Goal: Check status: Check status

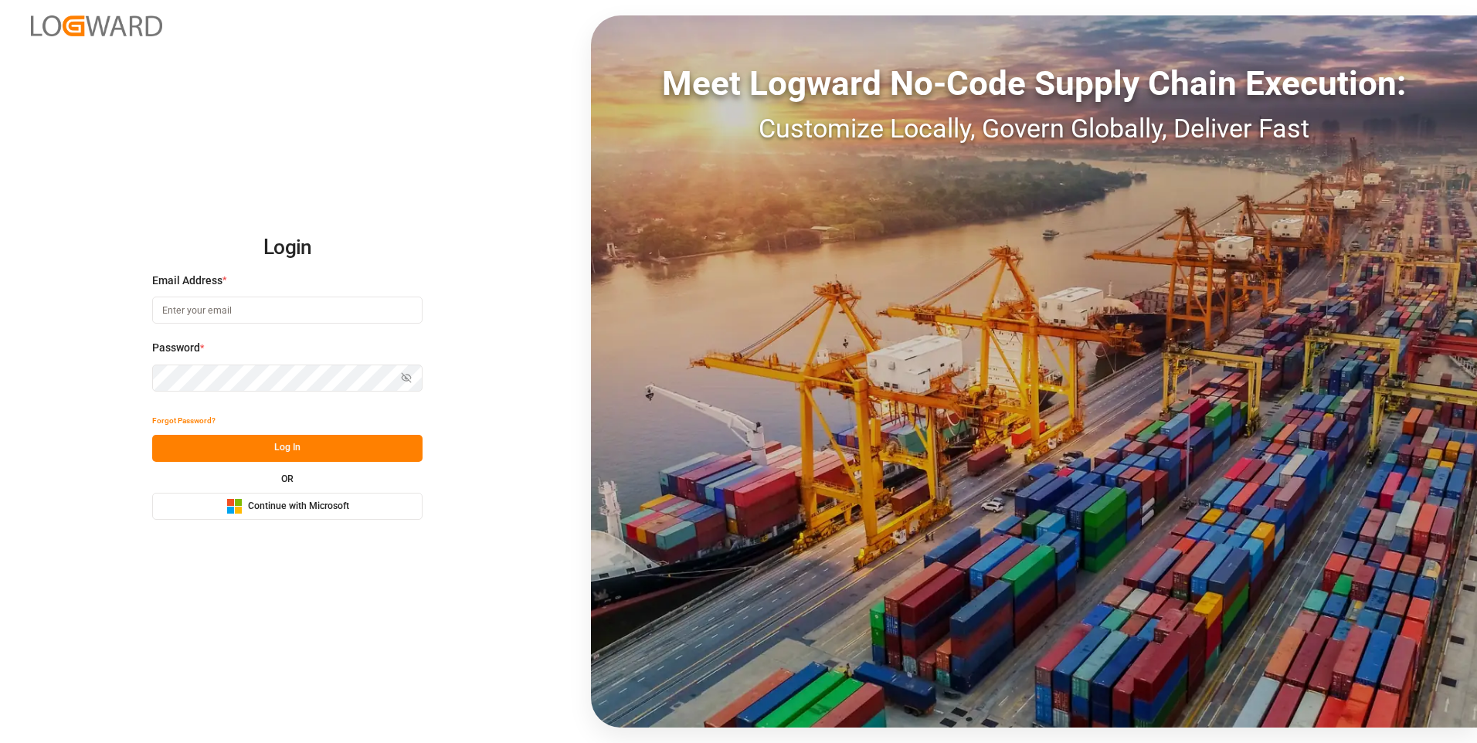
type input "[EMAIL_ADDRESS][DOMAIN_NAME]"
click at [297, 452] on button "Log In" at bounding box center [287, 448] width 270 height 27
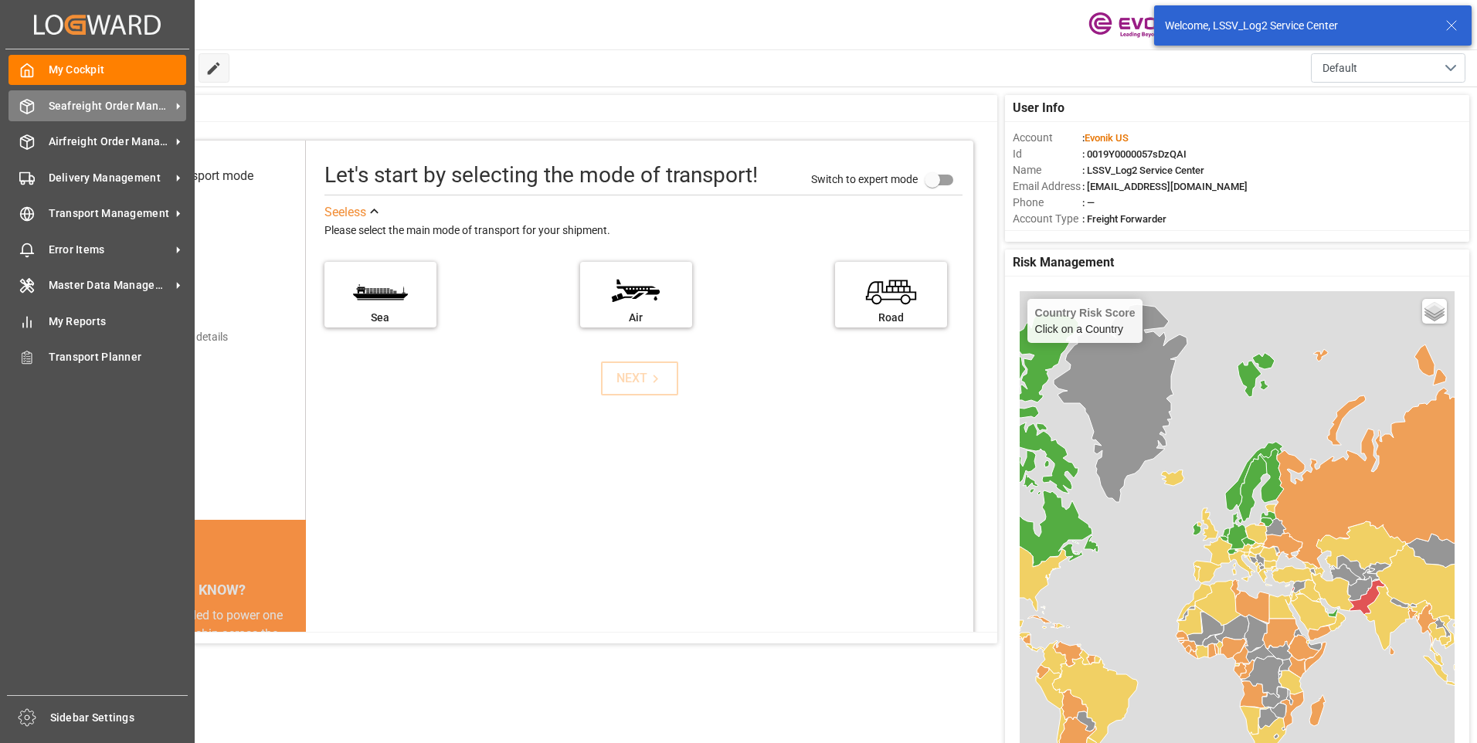
click at [29, 110] on icon at bounding box center [26, 106] width 15 height 15
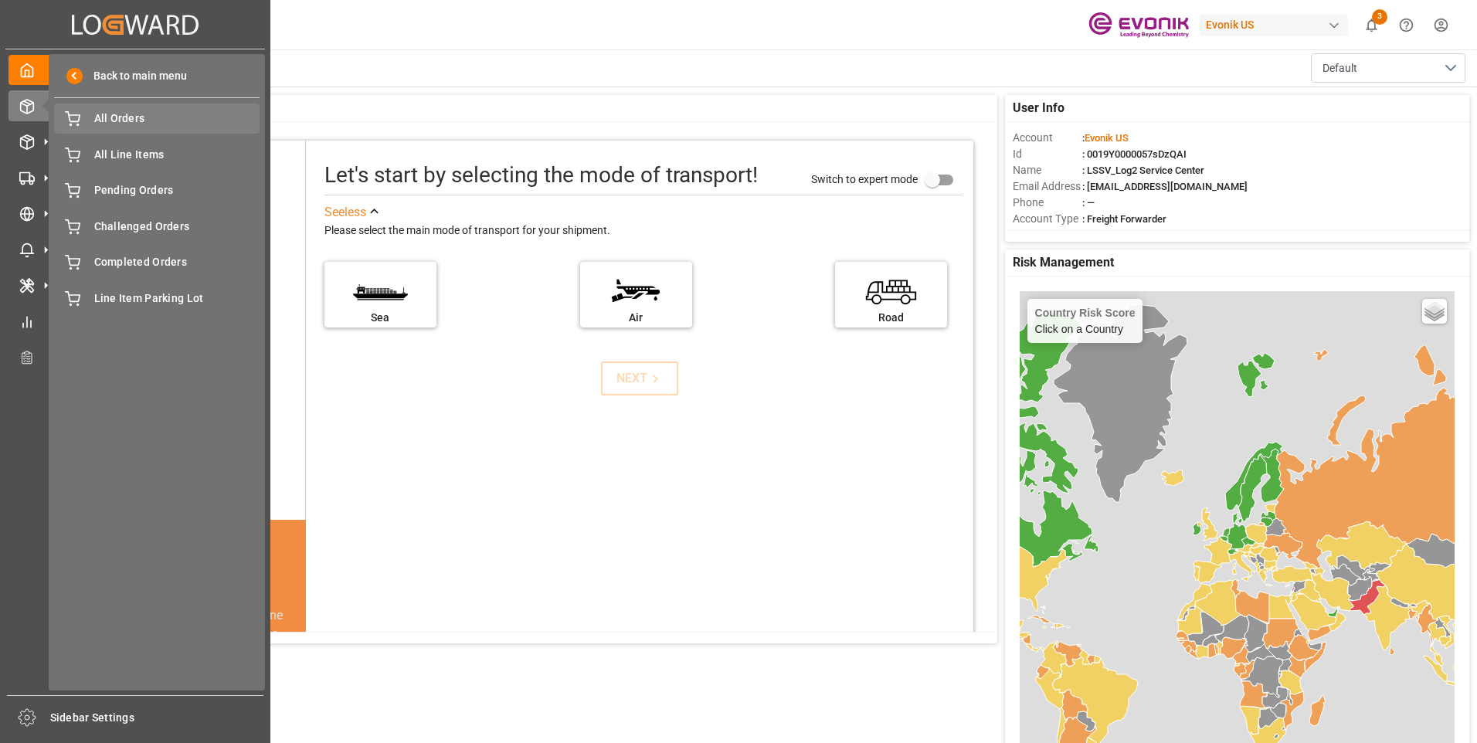
click at [89, 125] on div "All Orders All Orders" at bounding box center [156, 119] width 205 height 30
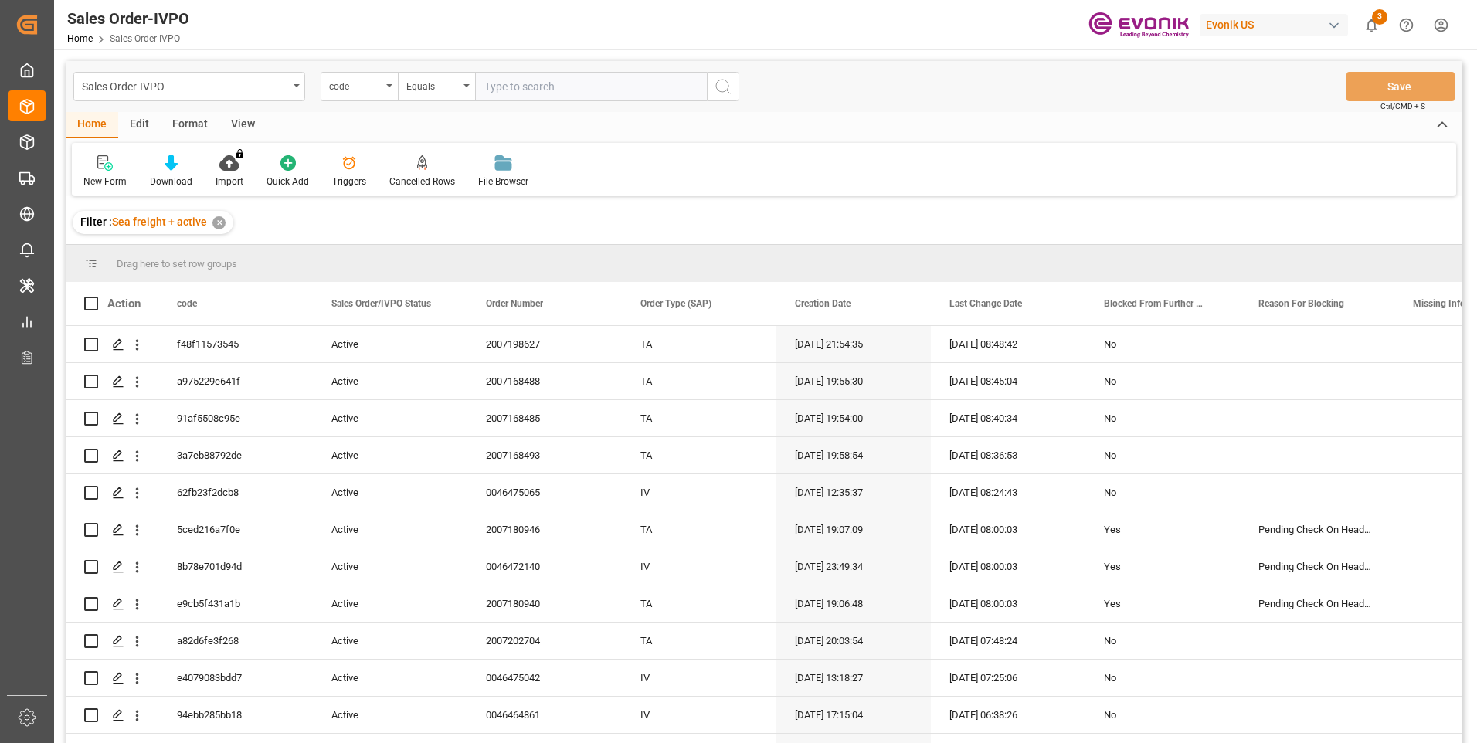
click at [538, 87] on input "text" at bounding box center [591, 86] width 232 height 29
type input "0046473696"
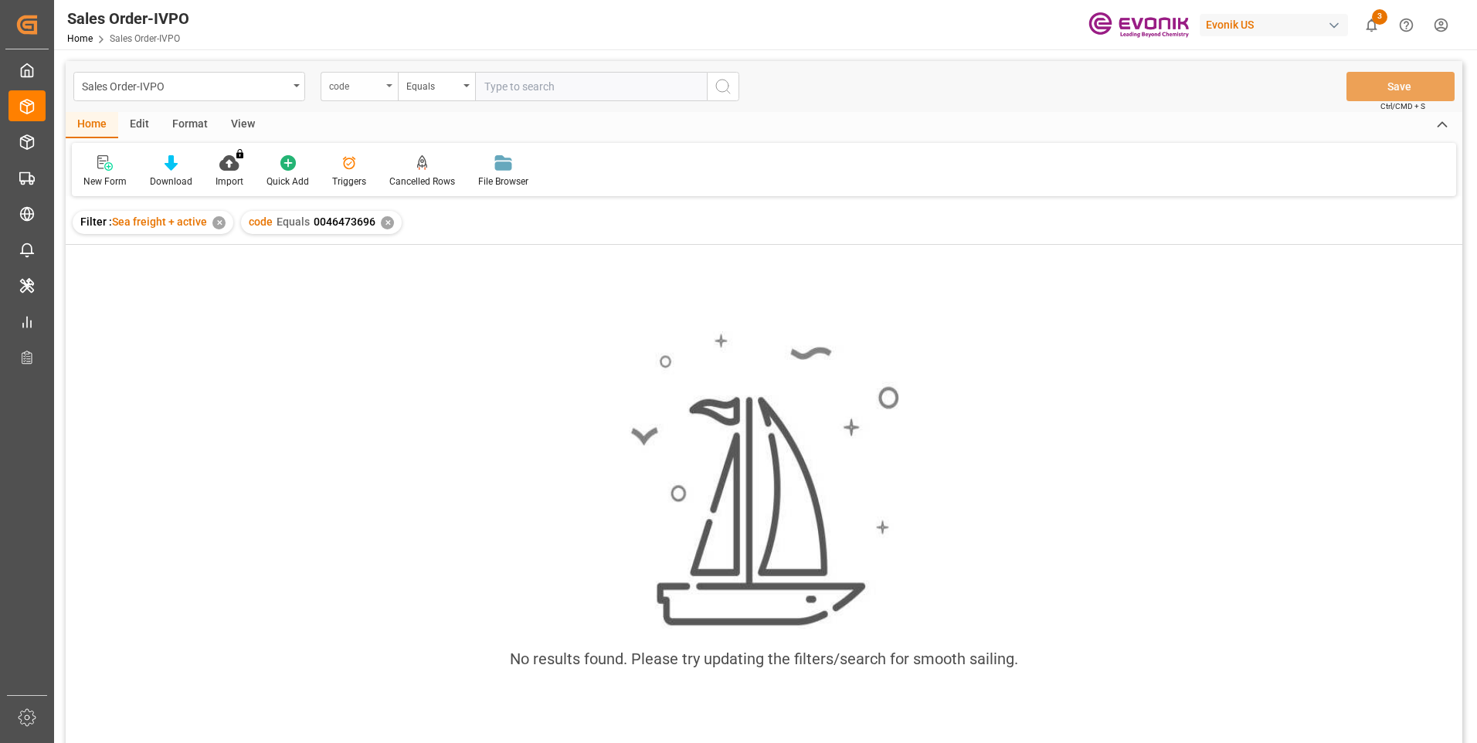
click at [387, 82] on div "code" at bounding box center [359, 86] width 77 height 29
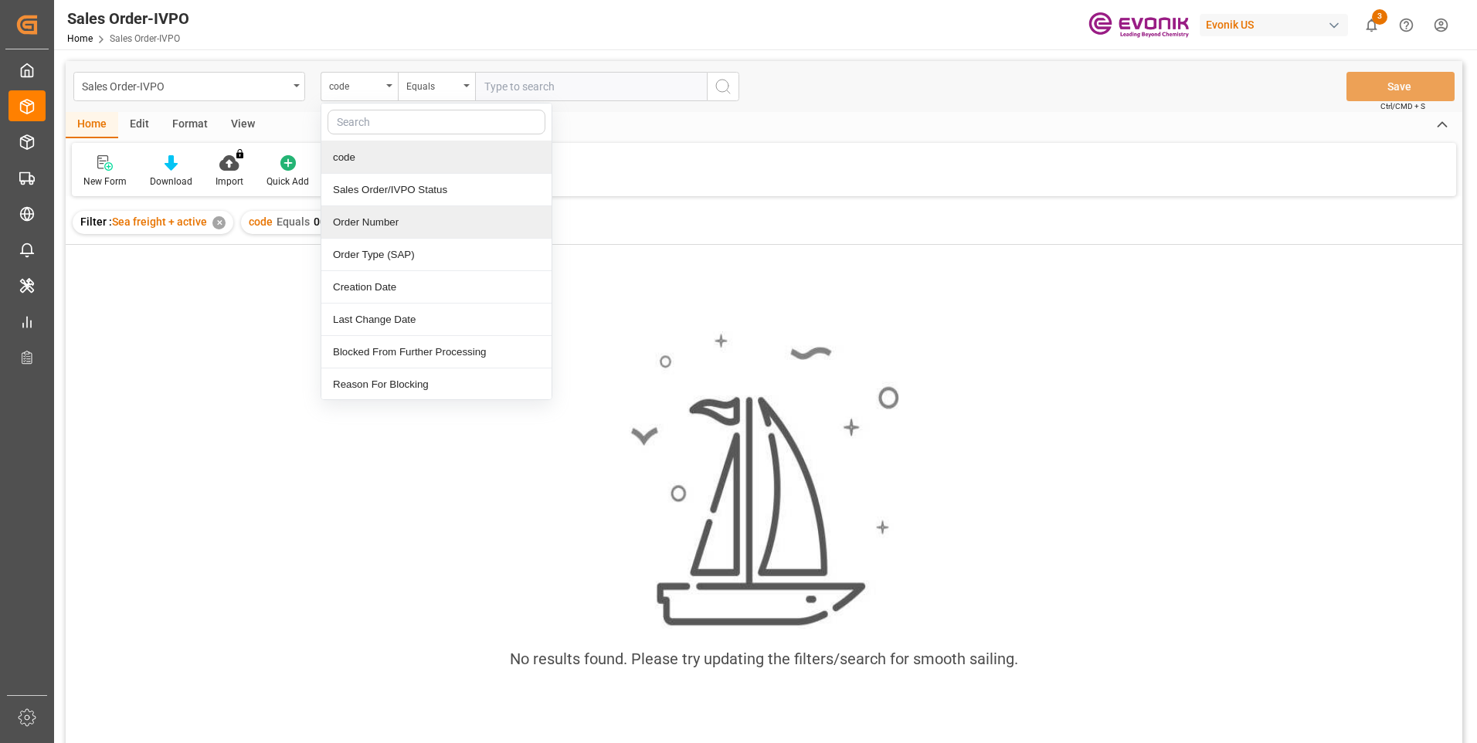
click at [383, 222] on div "Order Number" at bounding box center [436, 222] width 230 height 32
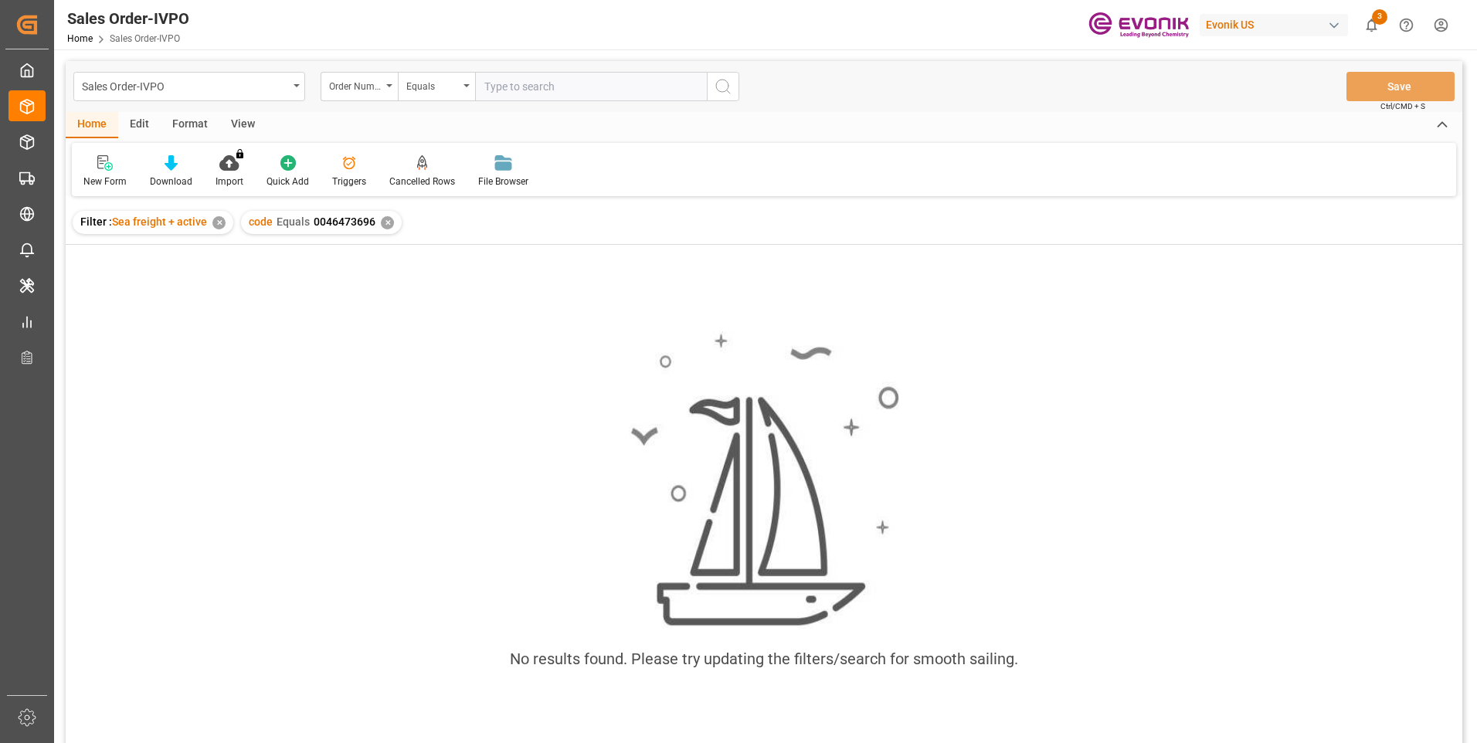
click at [384, 220] on div "✕" at bounding box center [387, 222] width 13 height 13
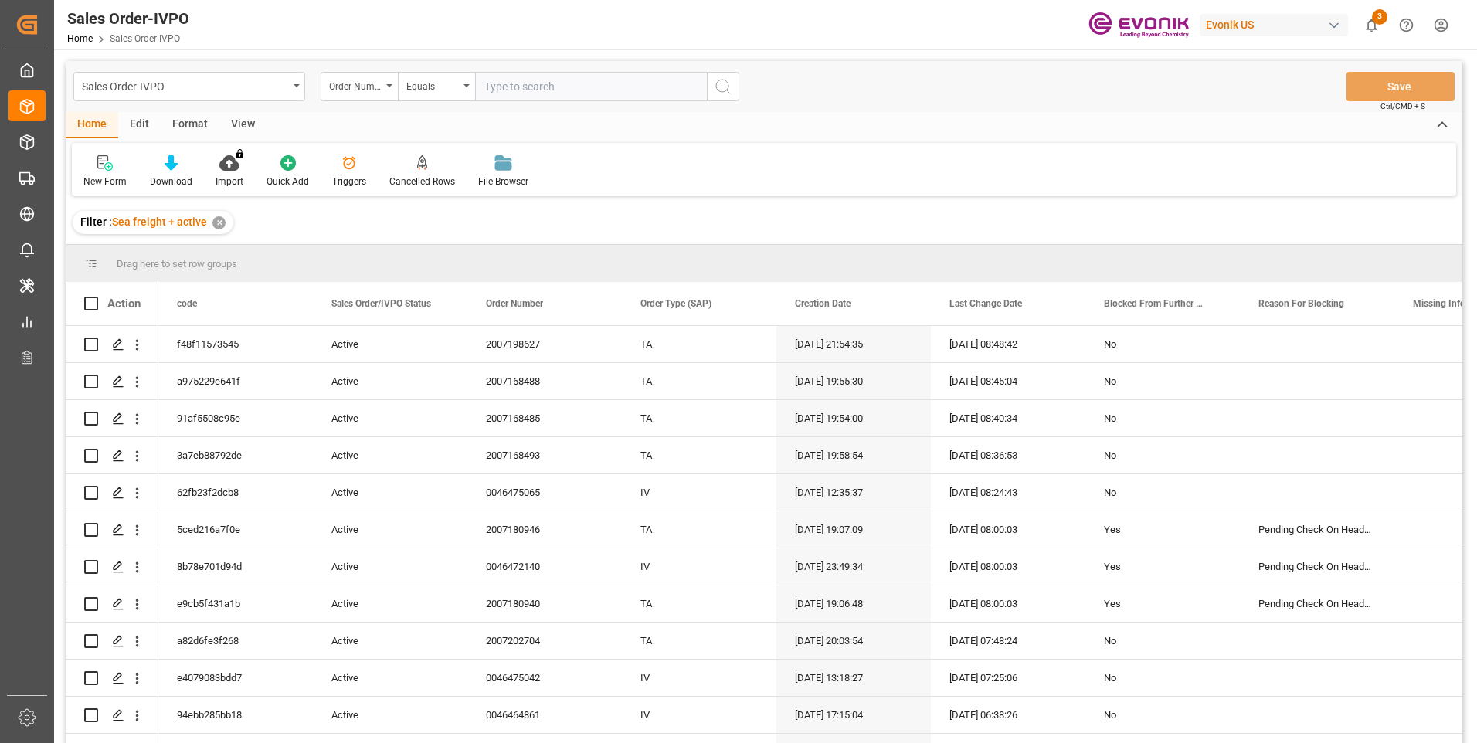
click at [526, 86] on input "text" at bounding box center [591, 86] width 232 height 29
paste input "0046473696"
type input "0046473696"
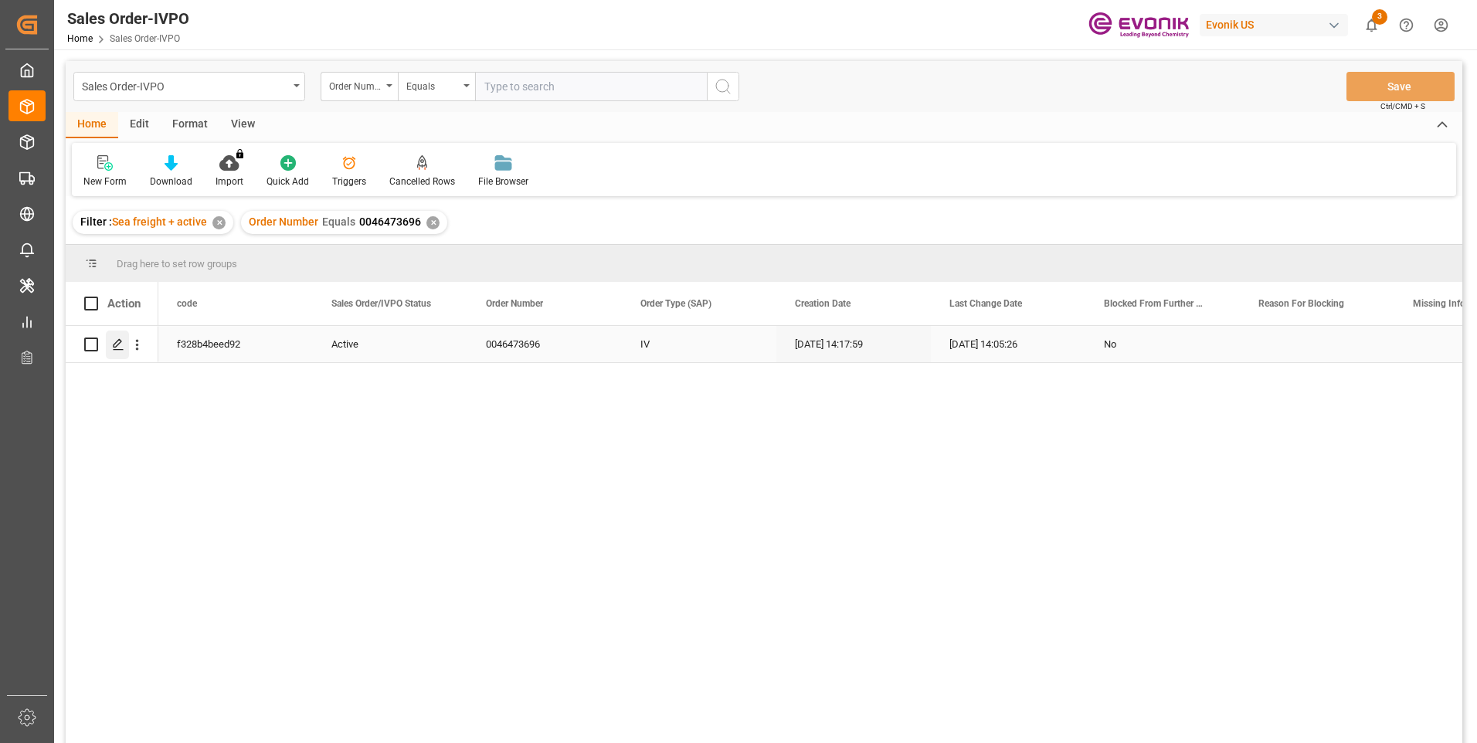
click at [117, 343] on icon "Press SPACE to select this row." at bounding box center [118, 344] width 12 height 12
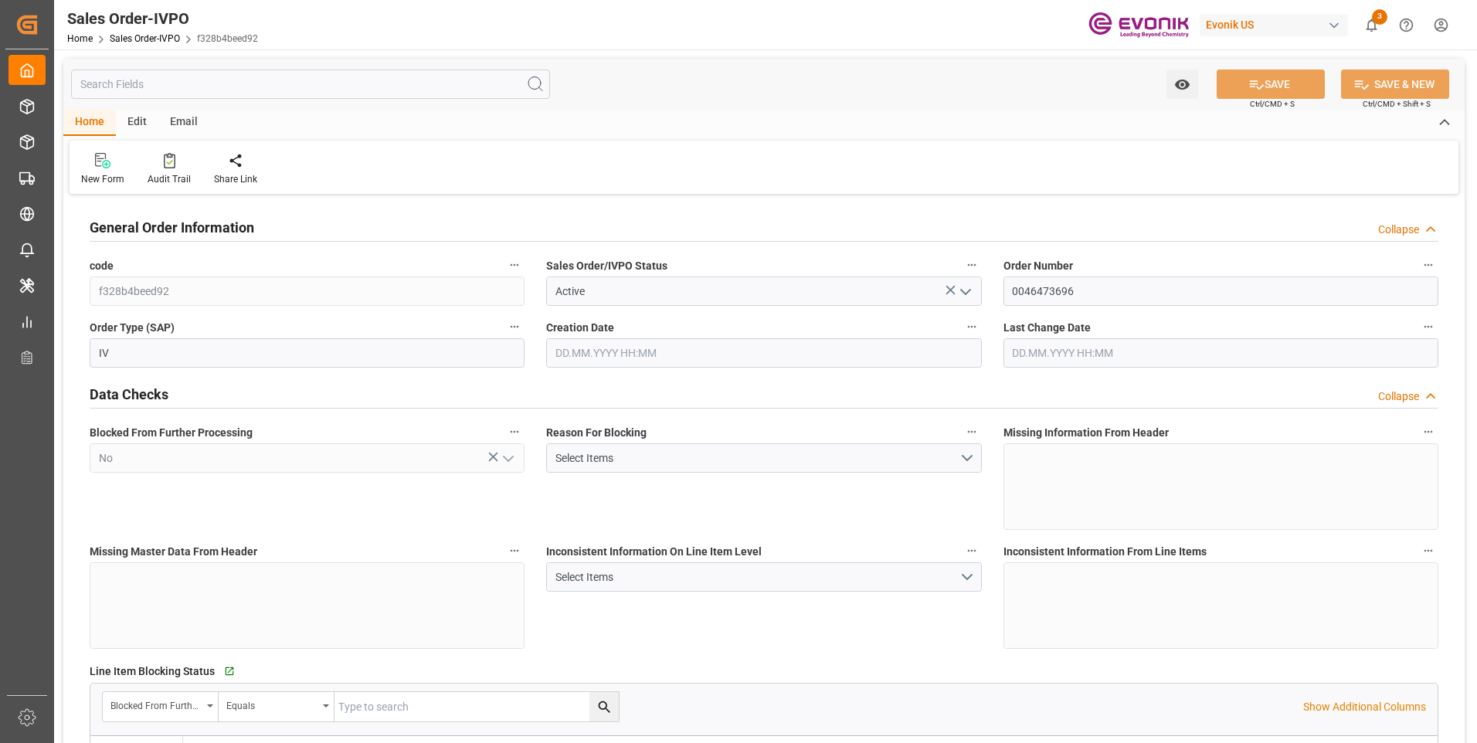
type input "BRSSZ"
type input "[EMAIL_ADDRESS] No: [PHONE_NUMBER]"
type input "0"
type input "1"
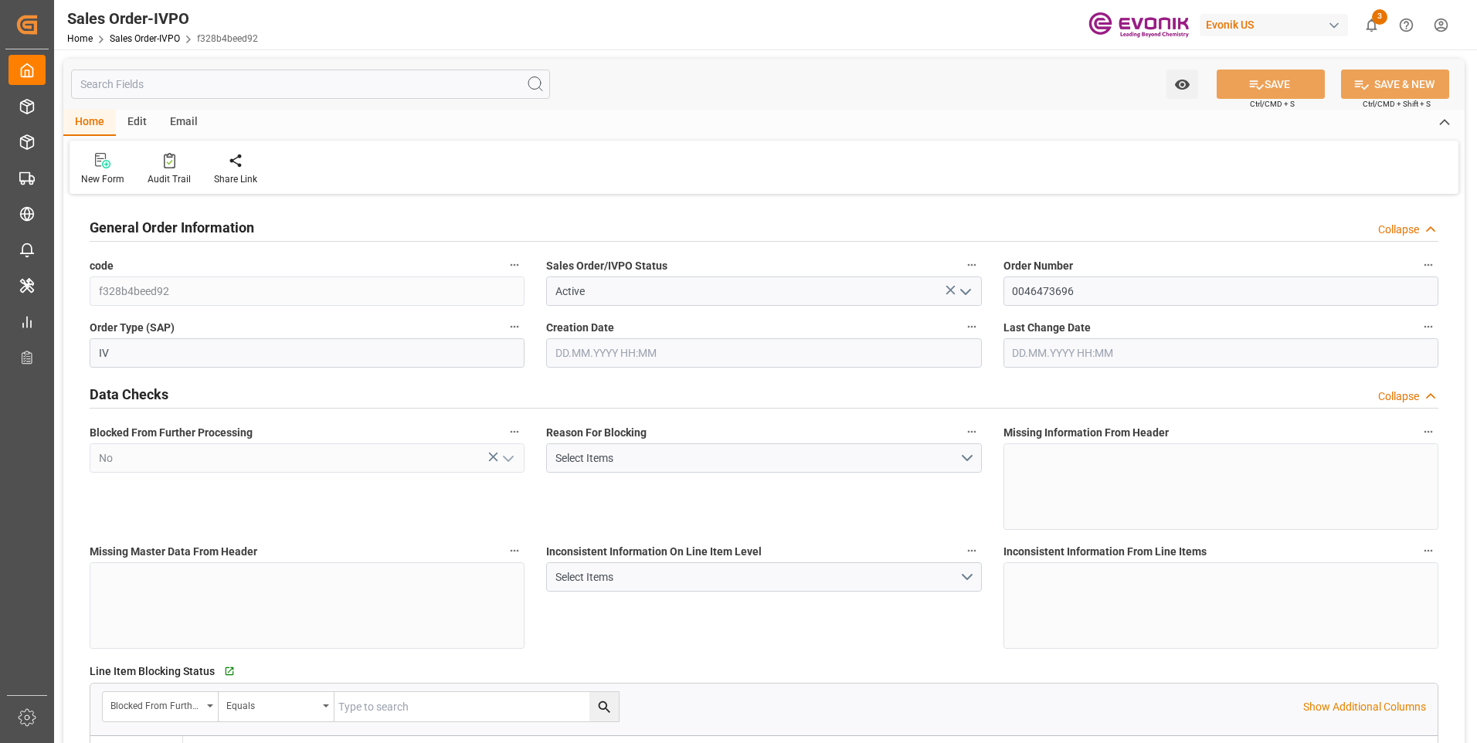
type input "1"
type input "9932.776"
type input "12.6175"
type input "17000"
type input "30"
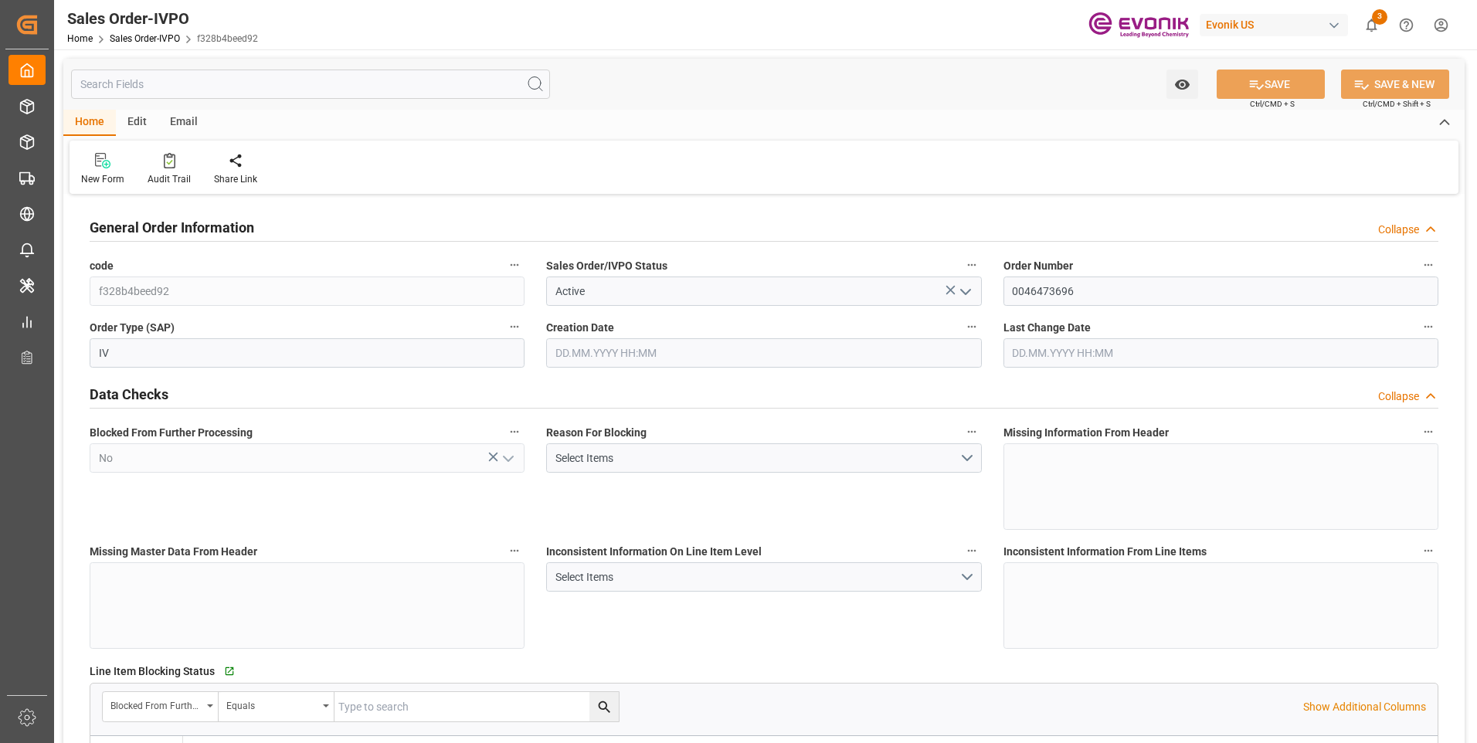
type input "[DATE] 14:17"
type input "[DATE] 14:05"
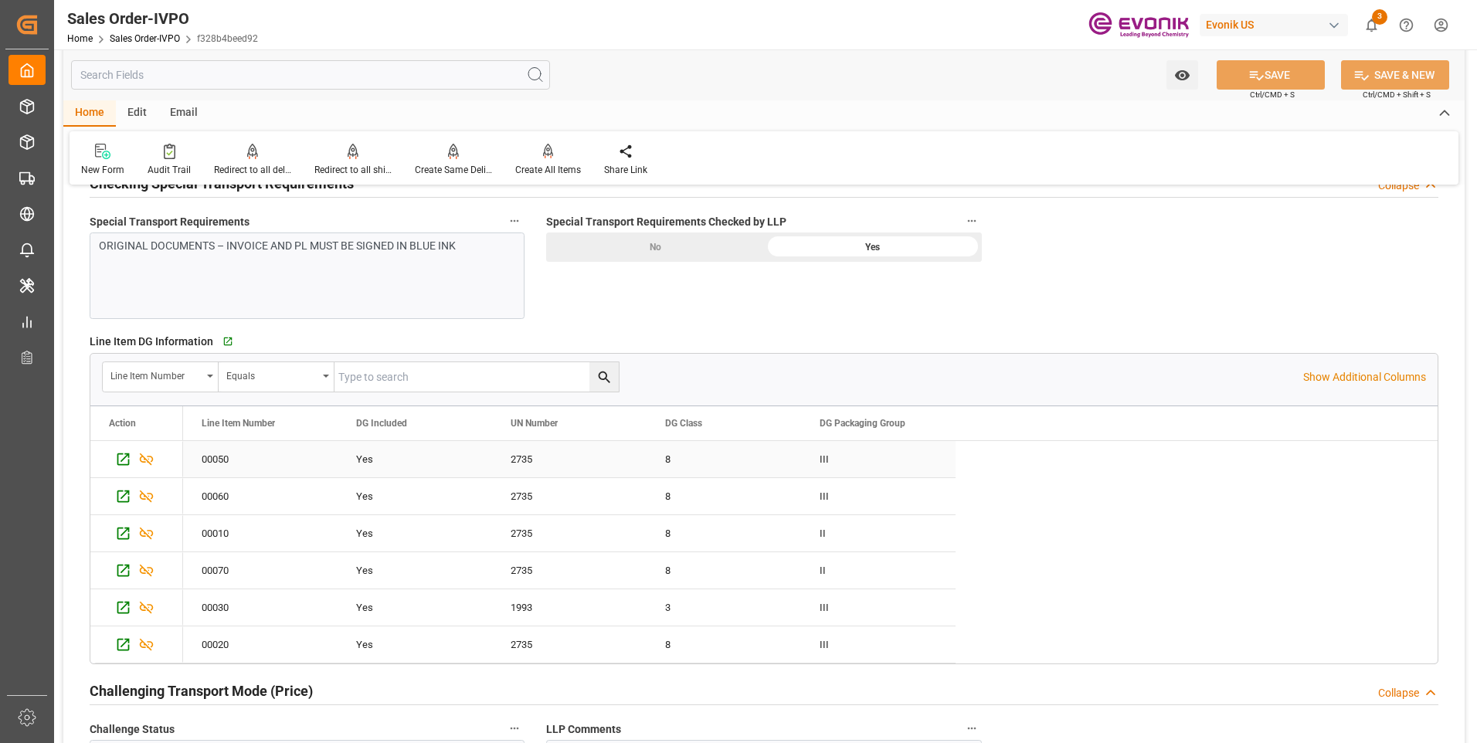
scroll to position [1931, 0]
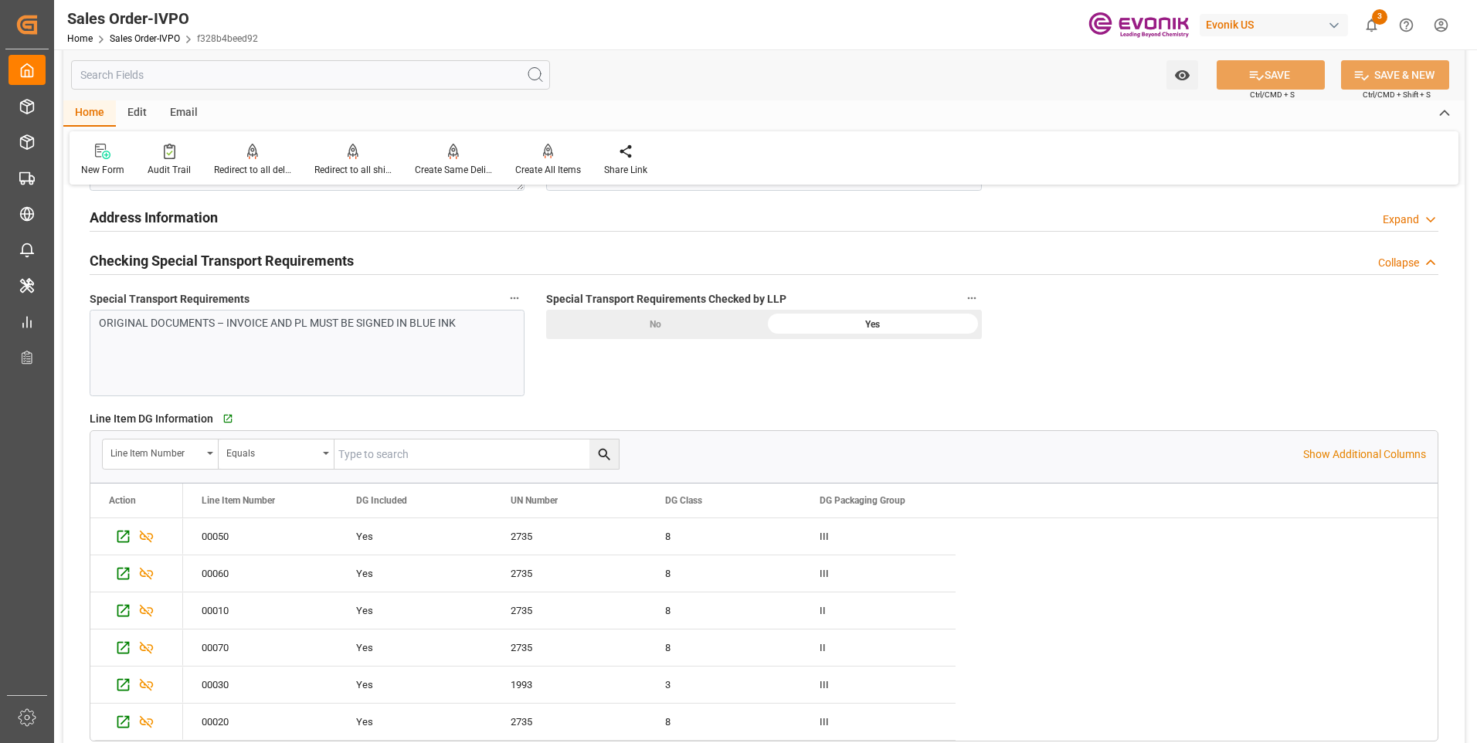
type input "[EMAIL_ADDRESS] No: [PHONE_NUMBER]"
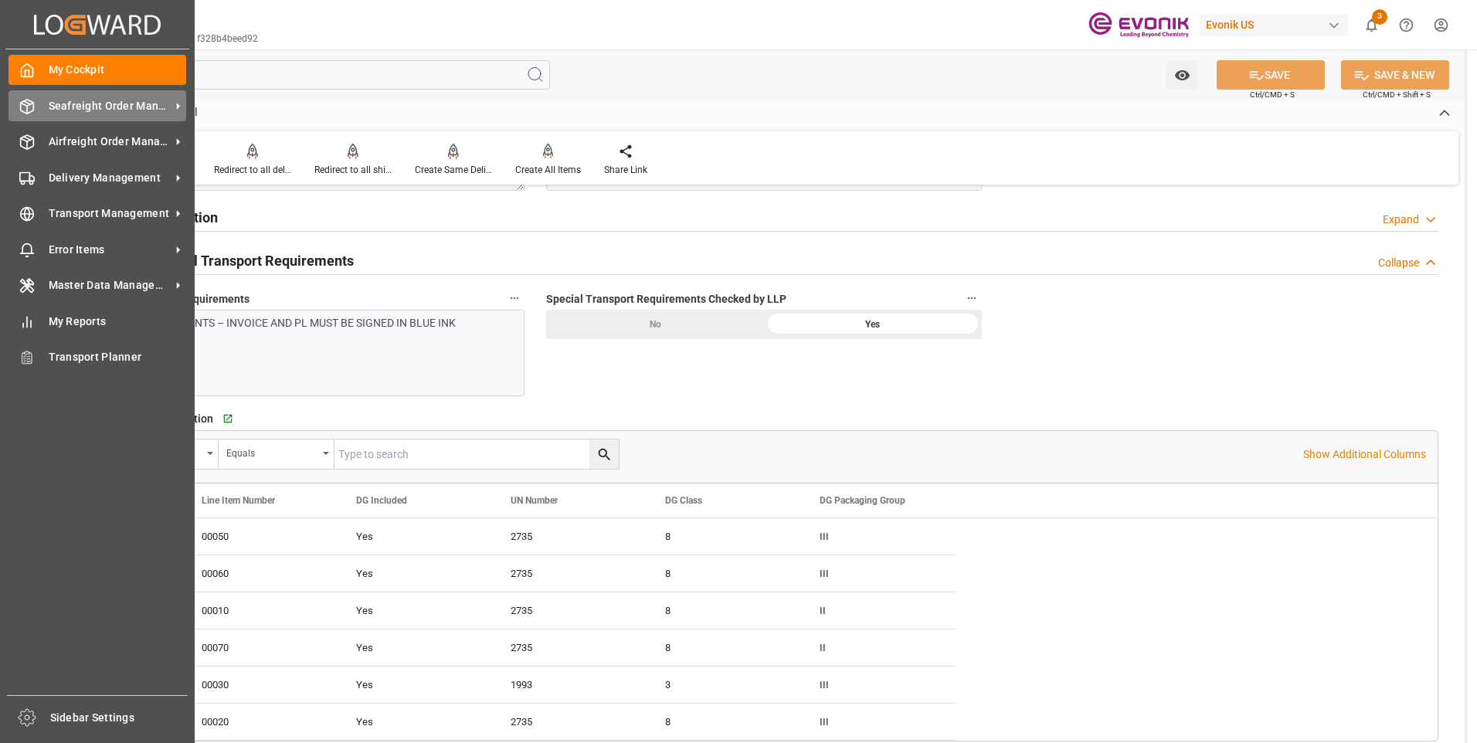
click at [32, 106] on icon at bounding box center [26, 106] width 15 height 15
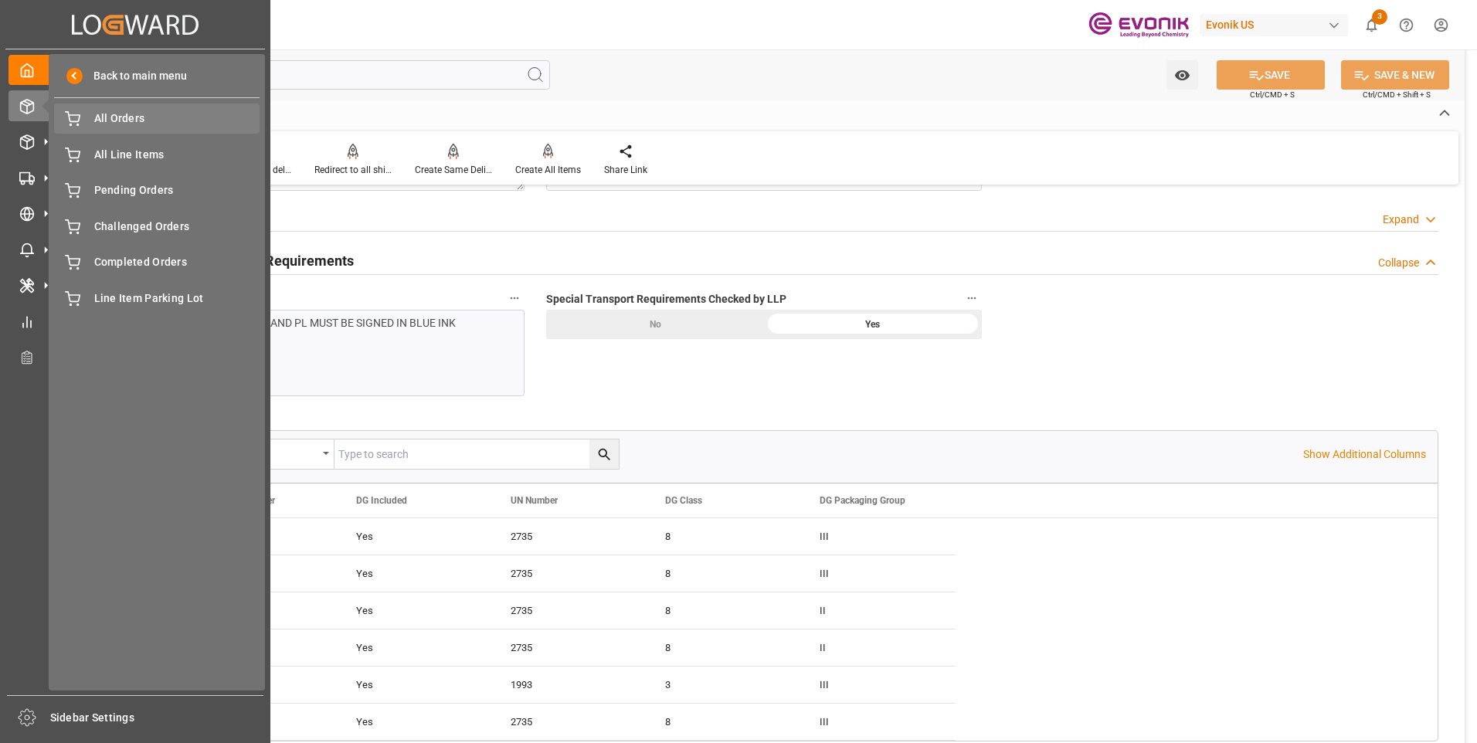
click at [97, 121] on span "All Orders" at bounding box center [177, 118] width 166 height 16
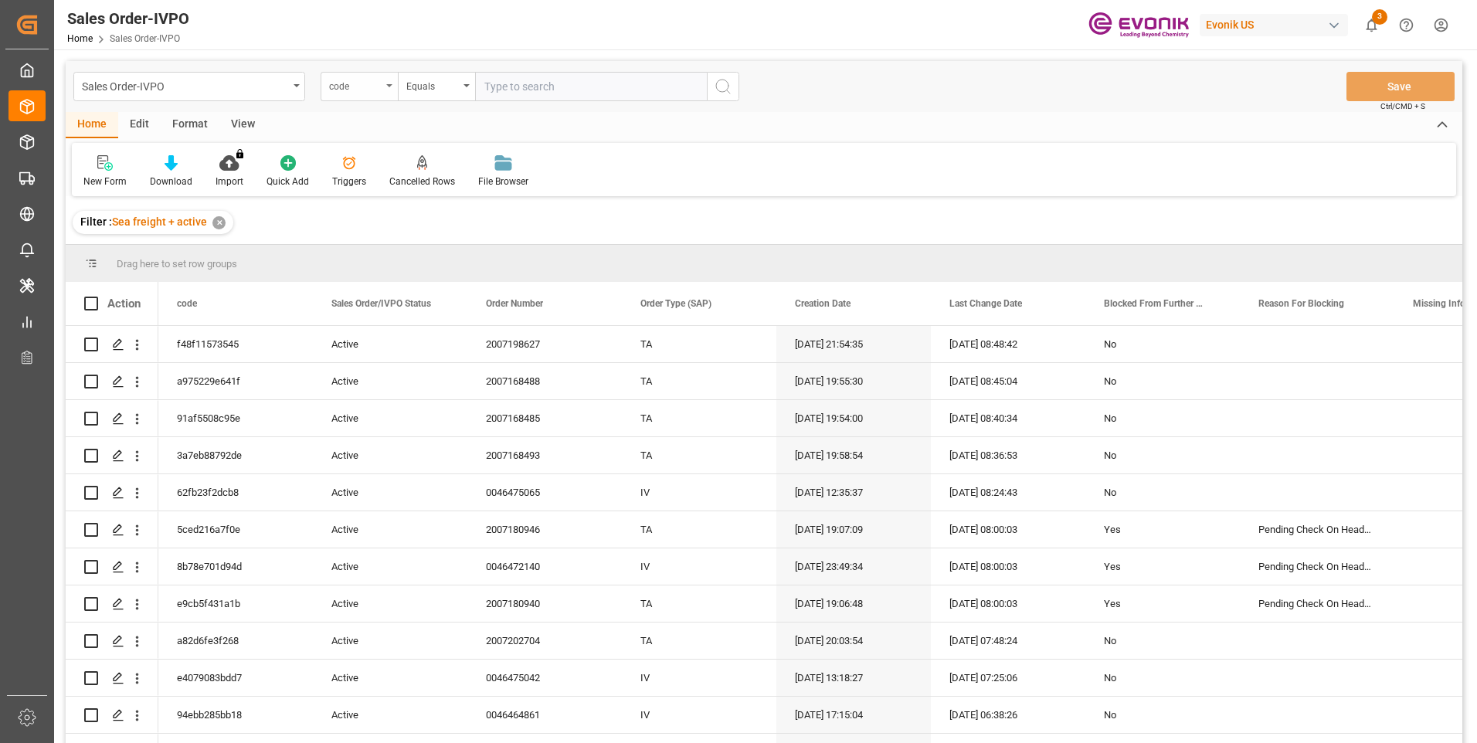
click at [383, 88] on div "code" at bounding box center [359, 86] width 77 height 29
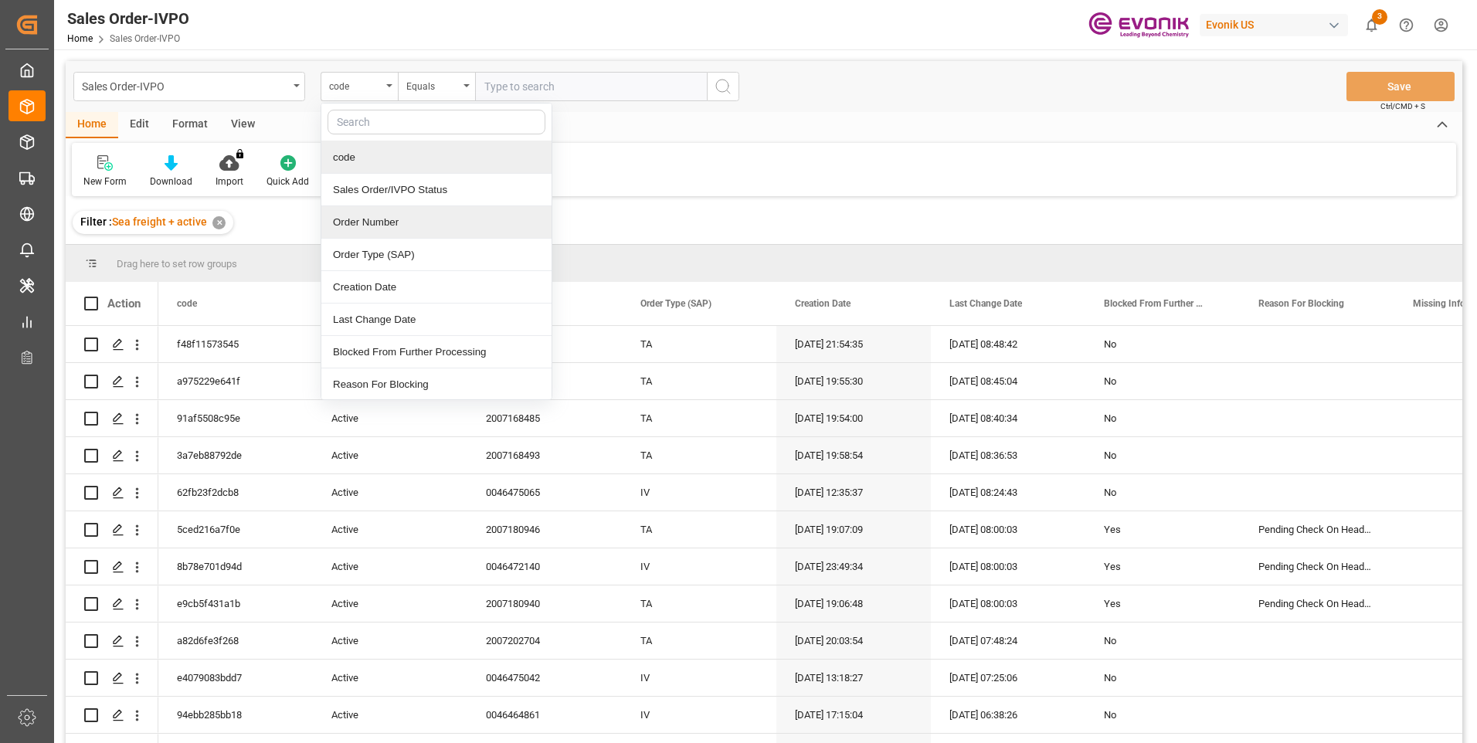
click at [363, 224] on div "Order Number" at bounding box center [436, 222] width 230 height 32
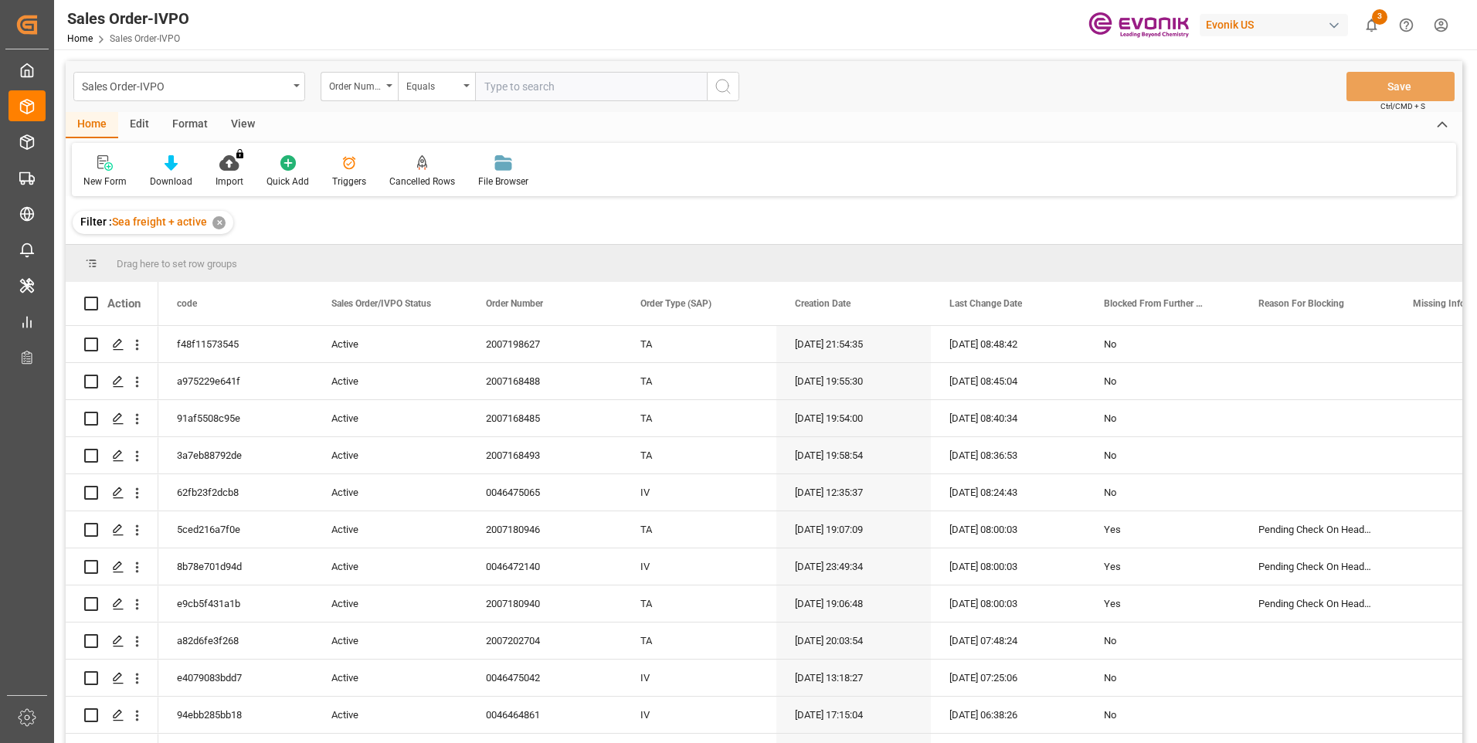
click at [533, 84] on input "text" at bounding box center [591, 86] width 232 height 29
paste input "2007104230"
type input "2007104230"
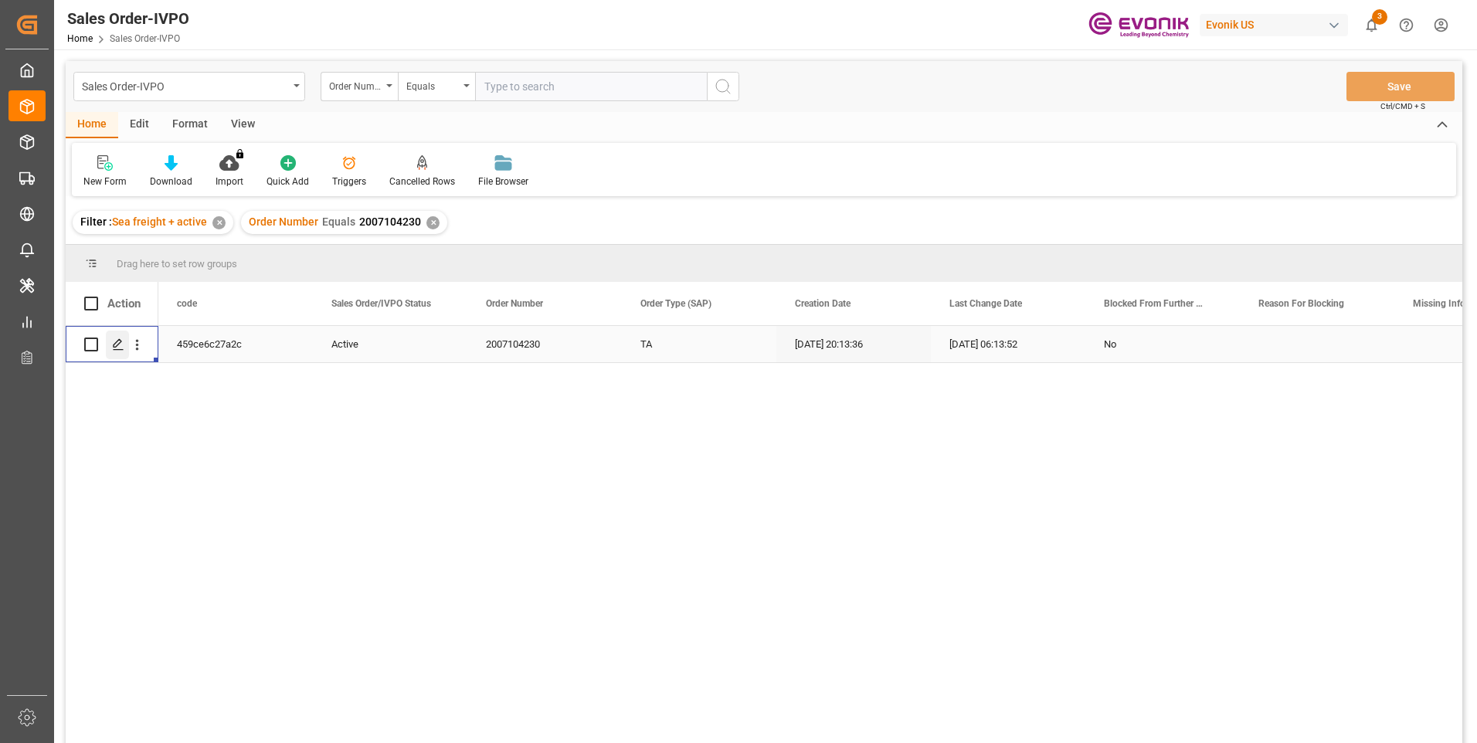
click at [114, 342] on icon "Press SPACE to select this row." at bounding box center [118, 344] width 12 height 12
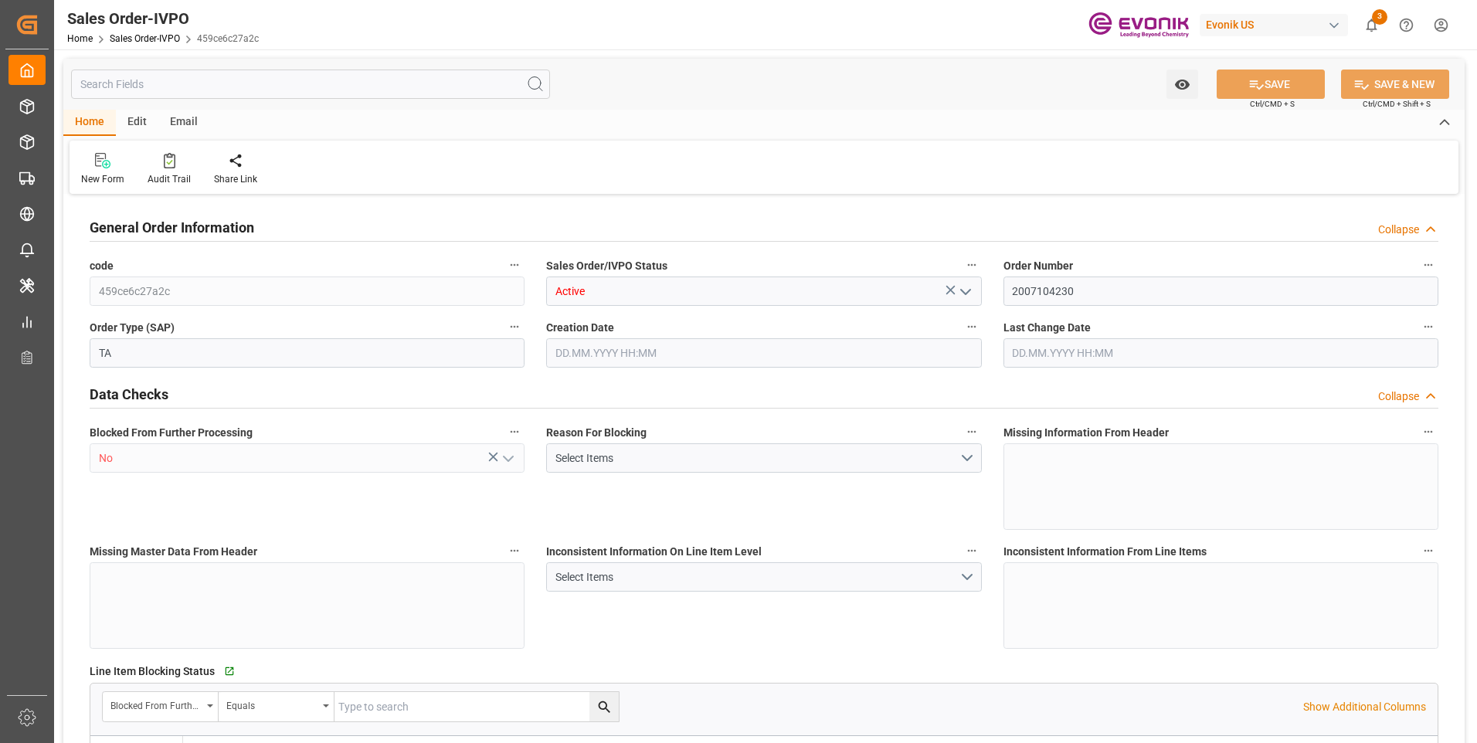
type input "BEANR"
type input "0"
type input "1"
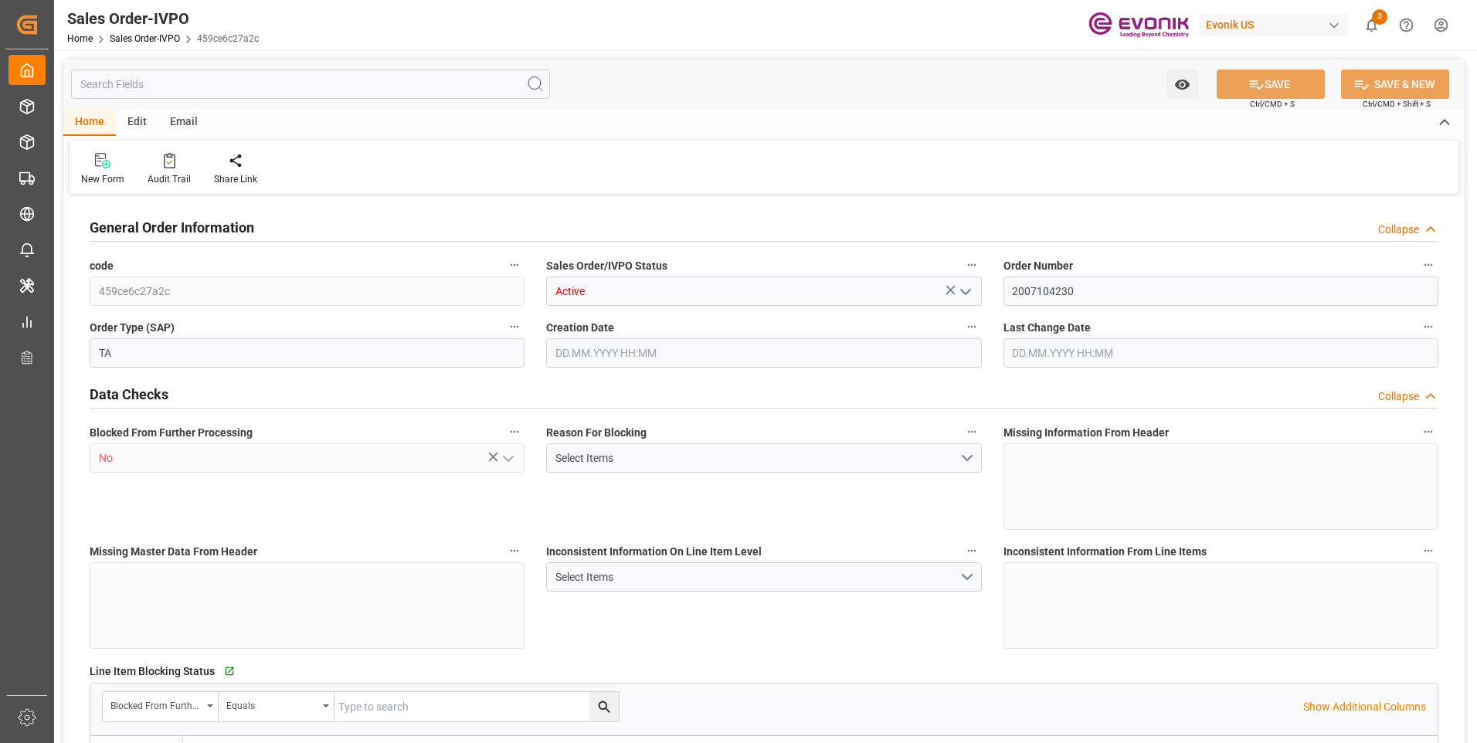
type input "8070"
type input "13.2102"
type input "17000"
type input "30"
type input "[DATE] 20:13"
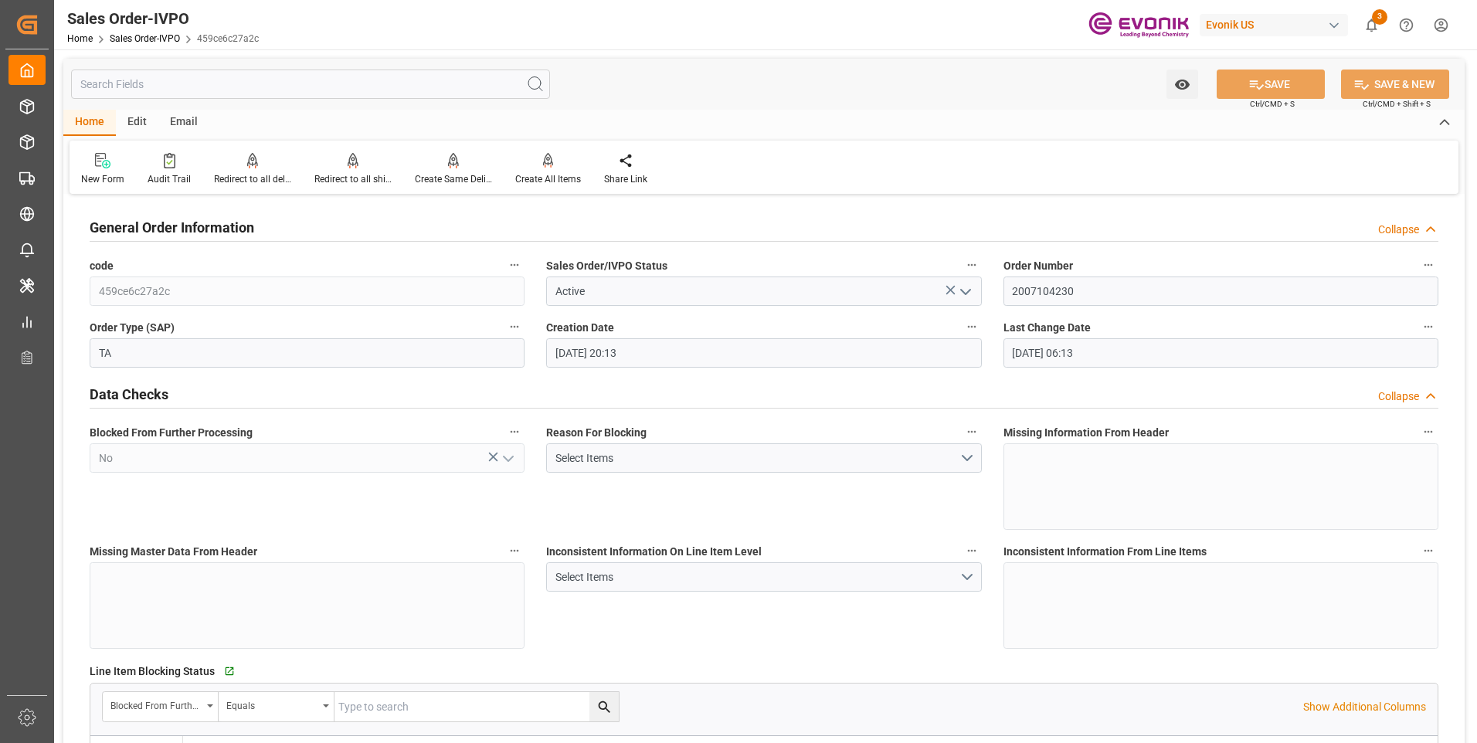
type input "[DATE] 06:13"
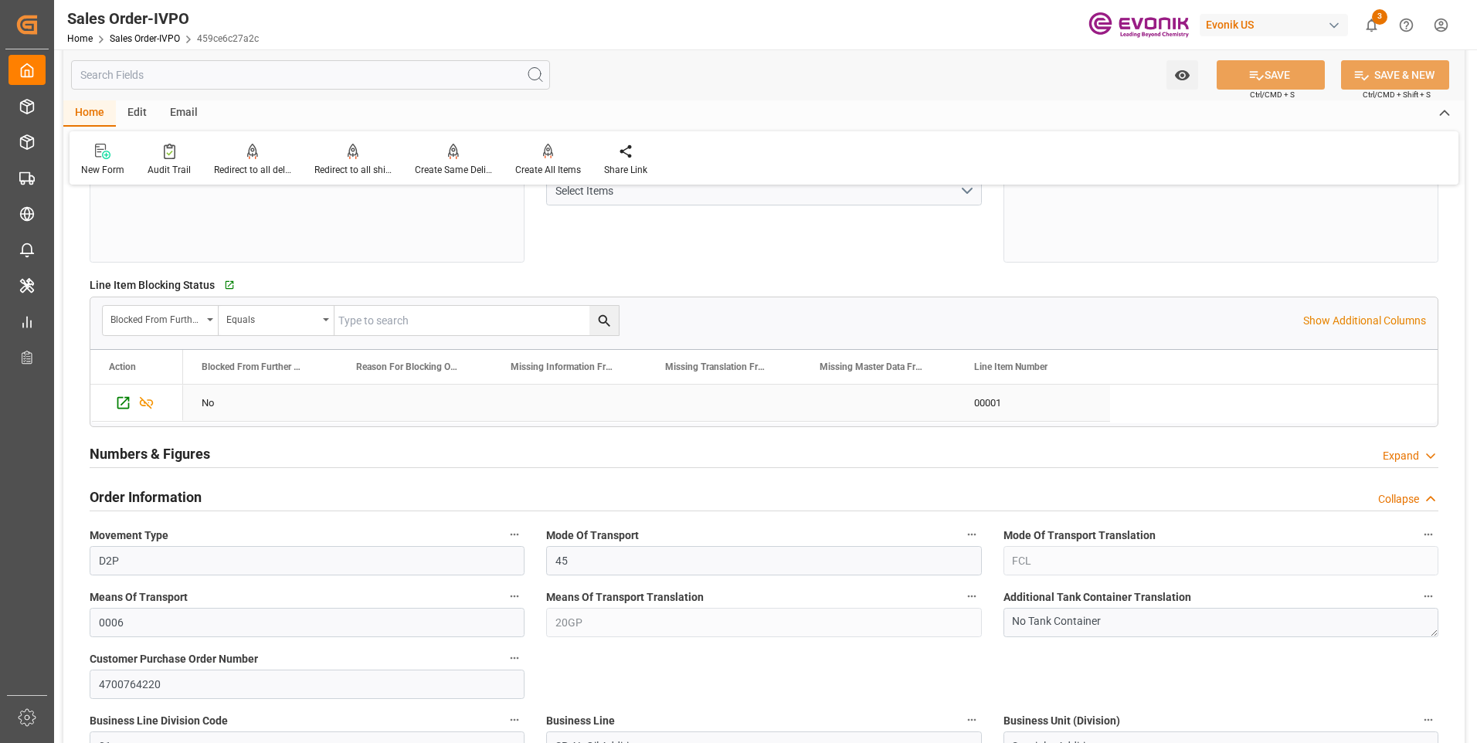
scroll to position [541, 0]
